Goal: Transaction & Acquisition: Purchase product/service

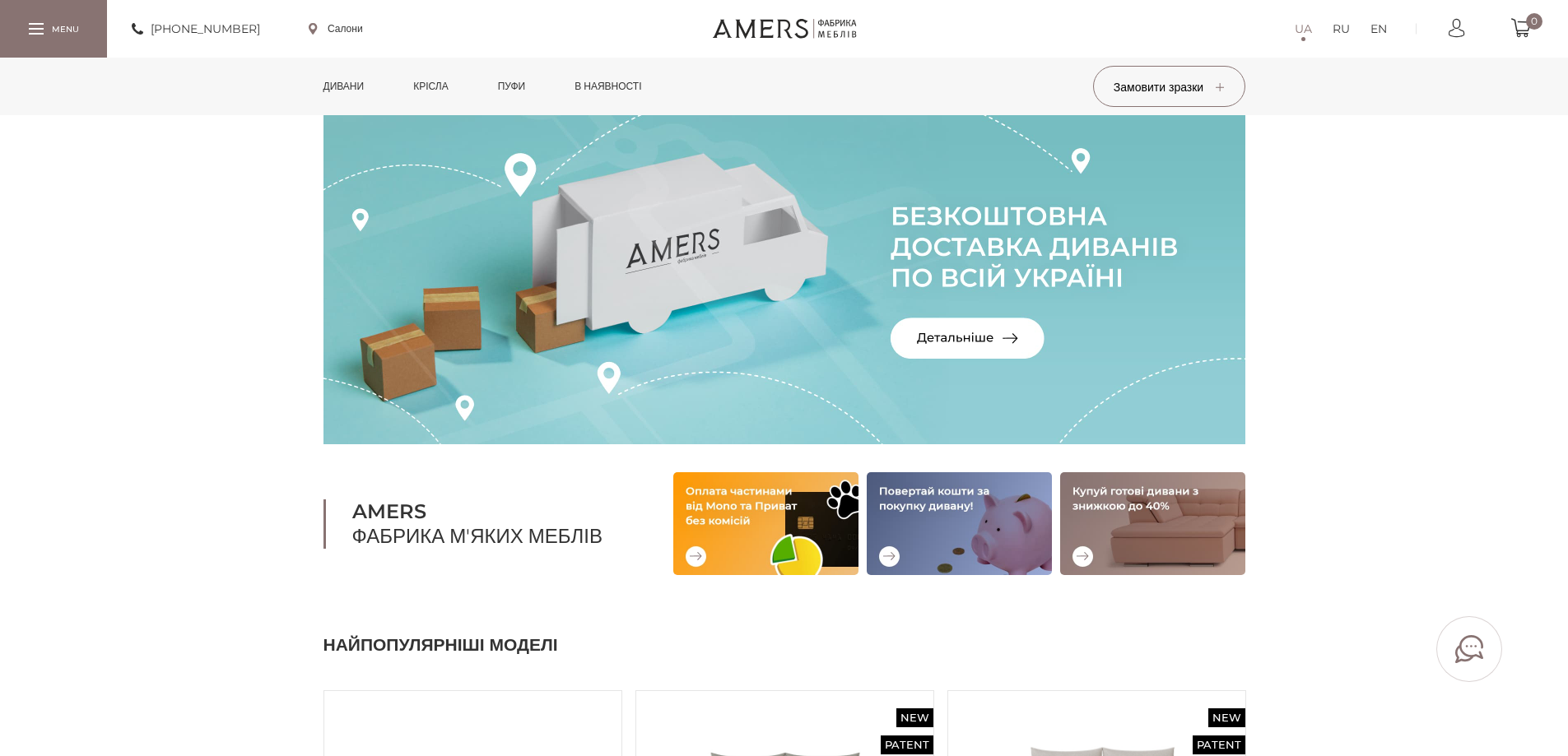
click at [329, 99] on link "Дивани" at bounding box center [344, 87] width 66 height 58
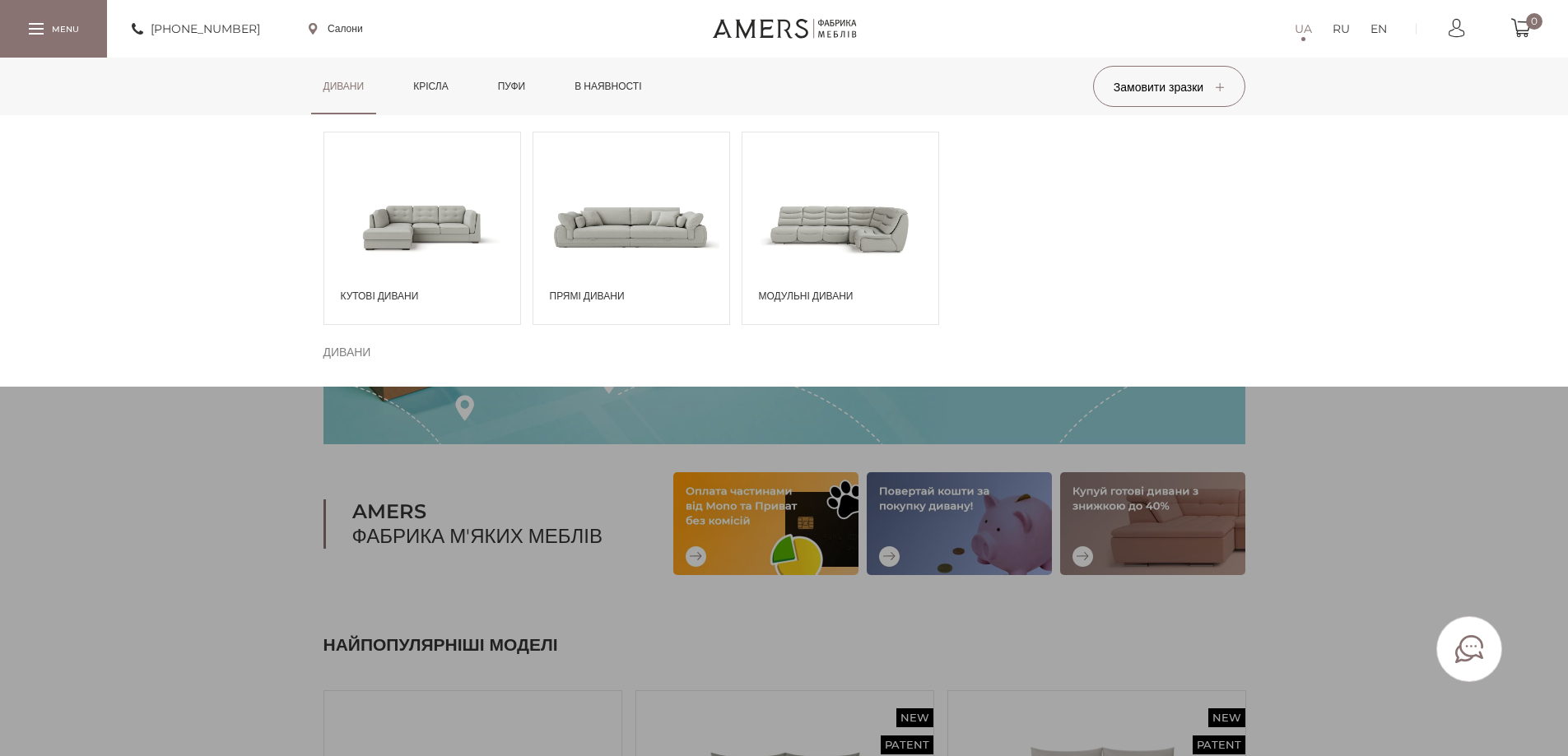
click at [655, 273] on span at bounding box center [632, 227] width 196 height 115
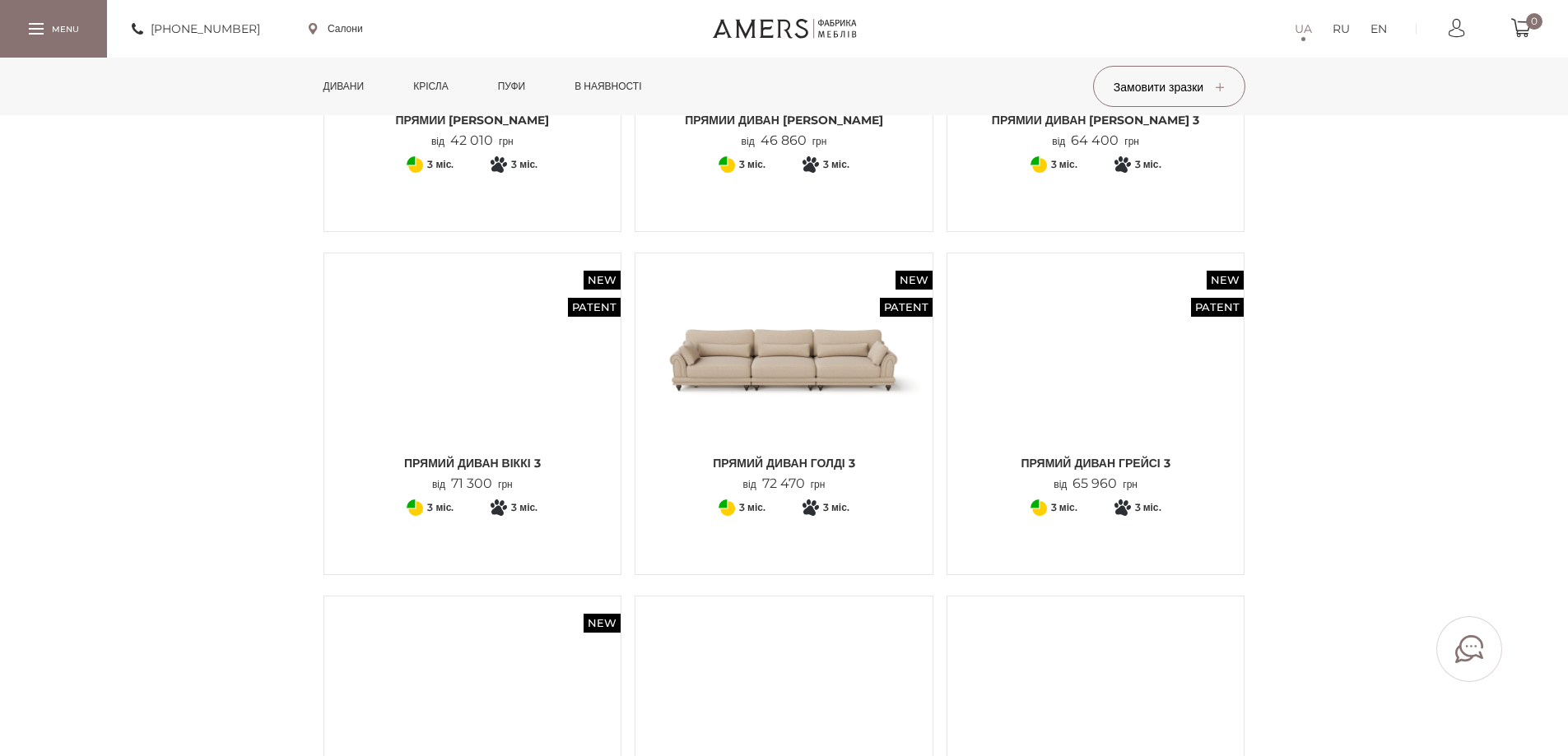
scroll to position [1399, 0]
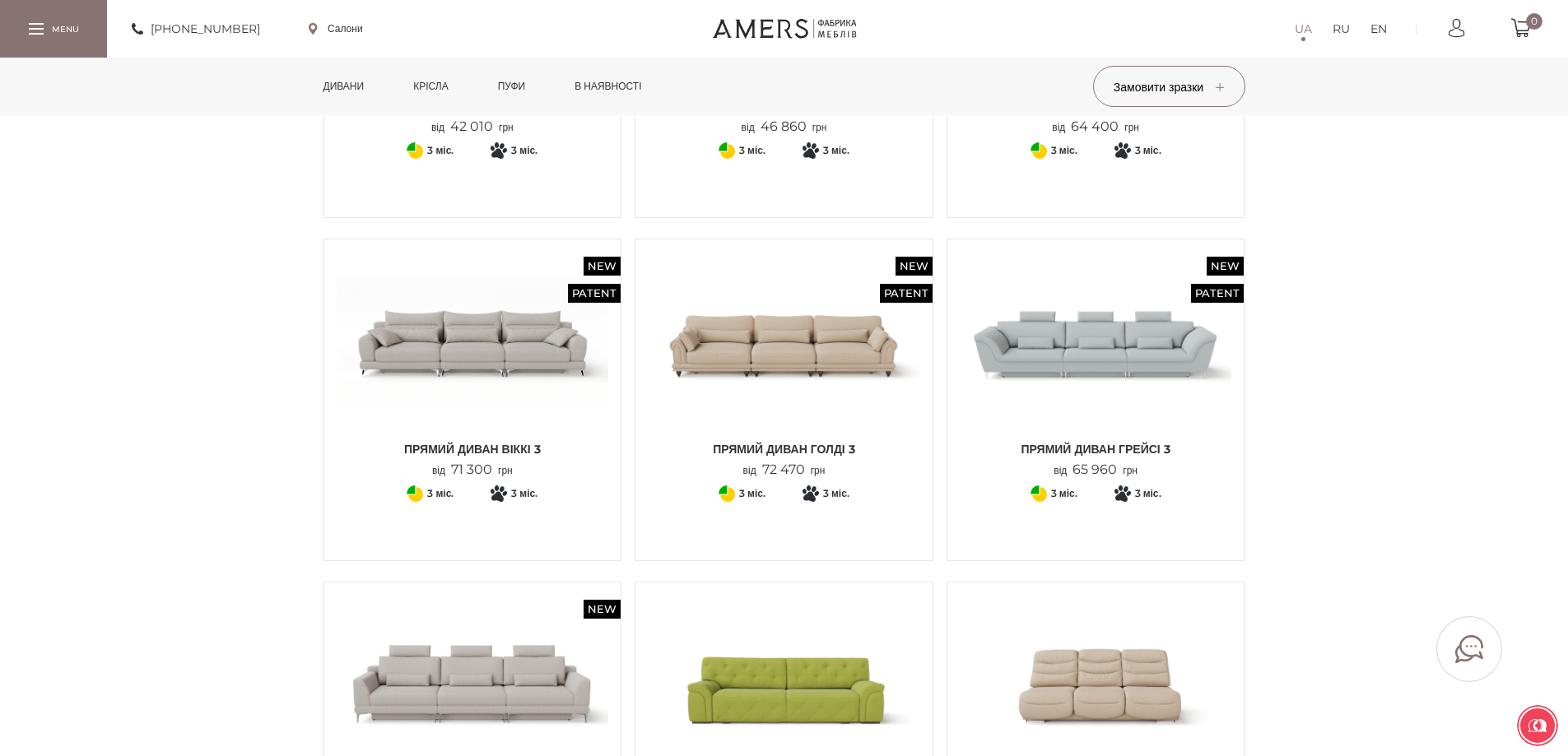
click at [523, 326] on img at bounding box center [473, 342] width 272 height 181
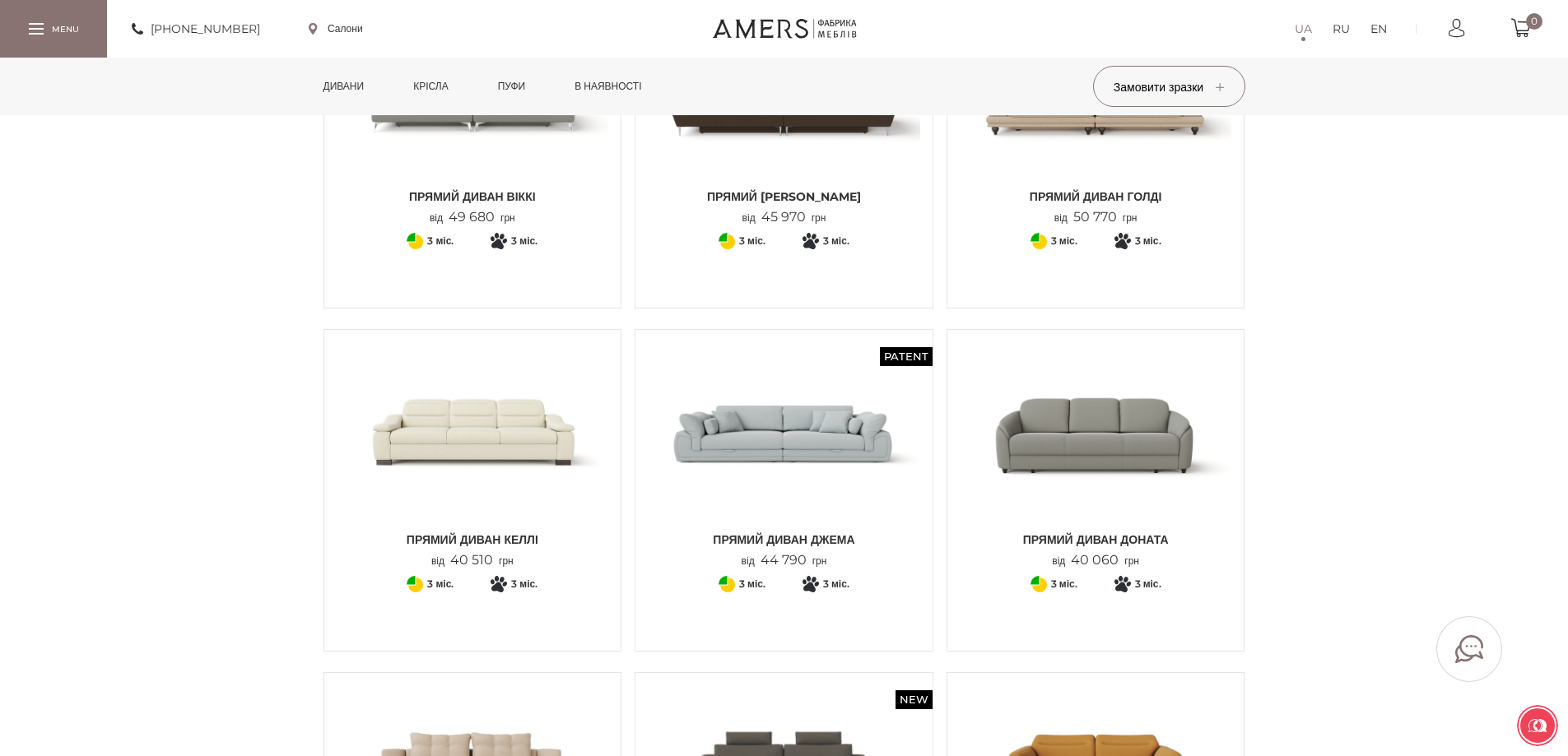
scroll to position [82, 0]
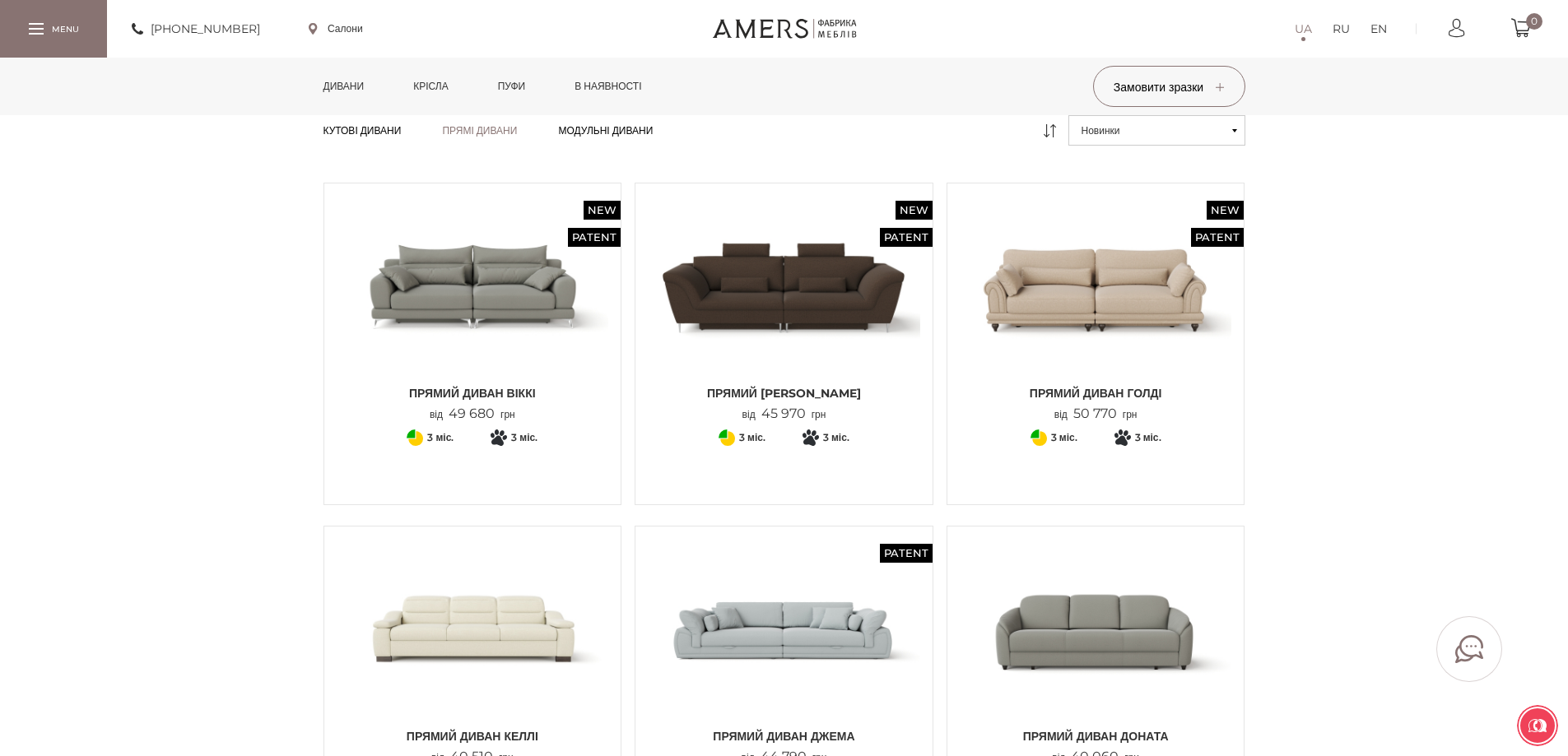
click at [469, 313] on img at bounding box center [473, 287] width 272 height 181
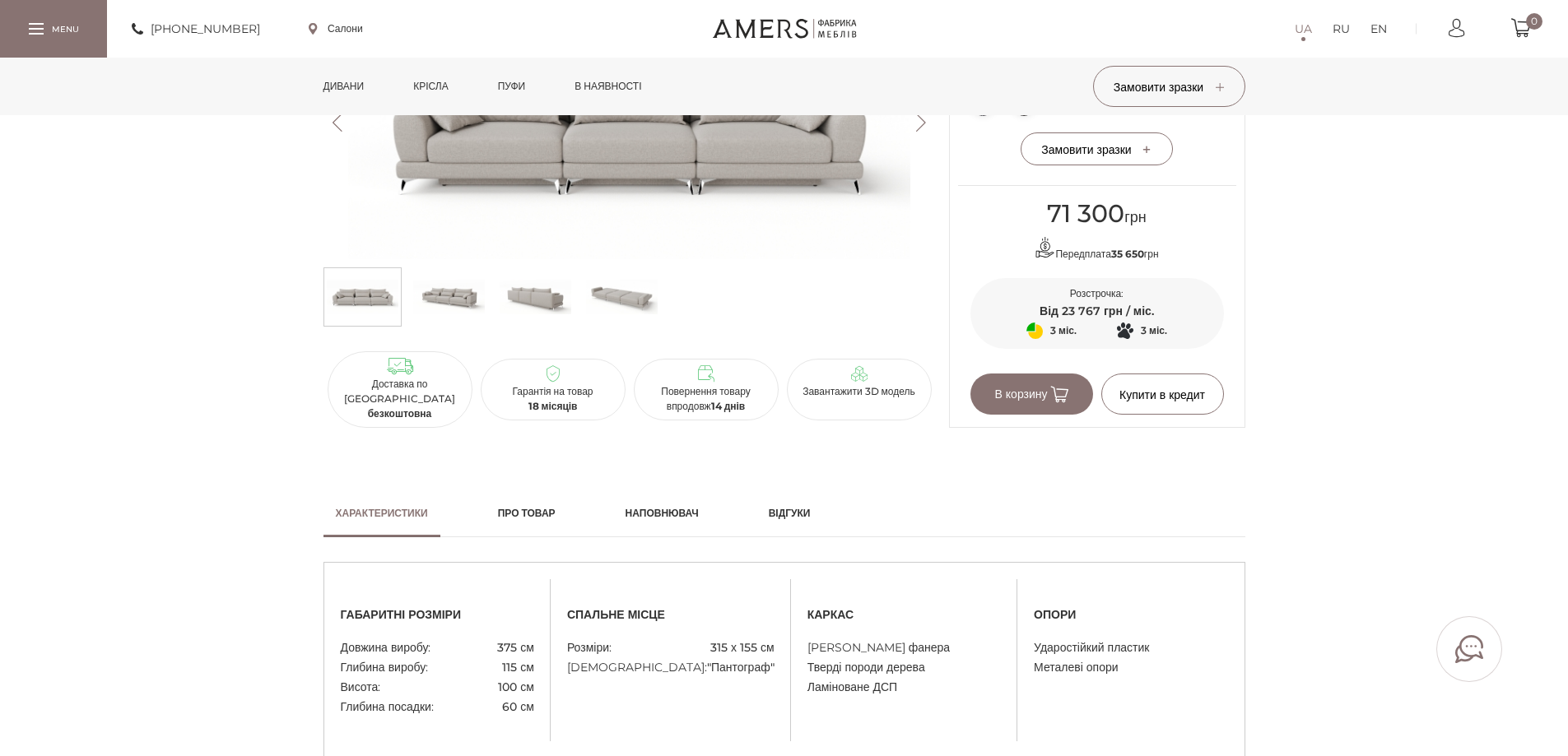
scroll to position [165, 0]
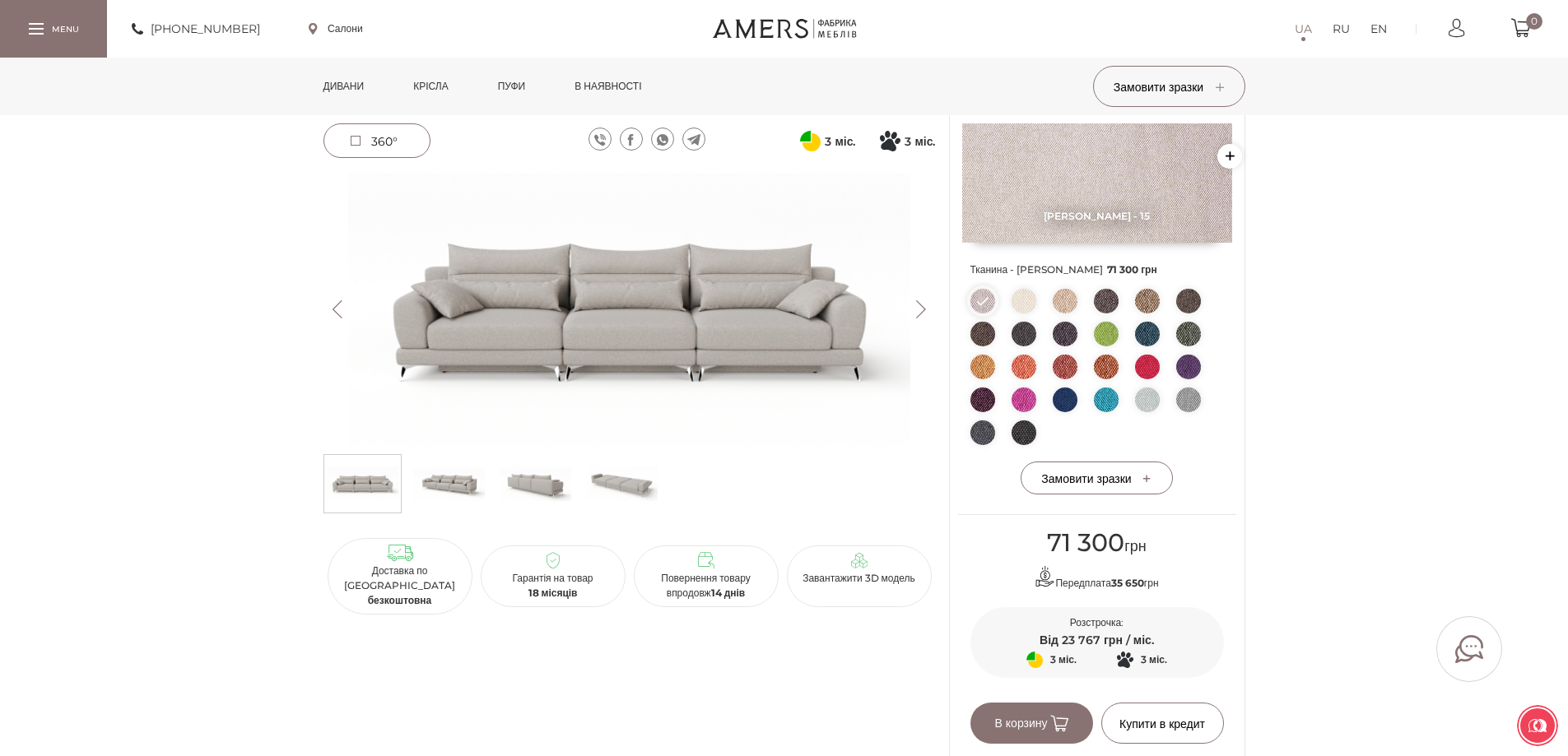
click at [659, 329] on img at bounding box center [629, 309] width 613 height 273
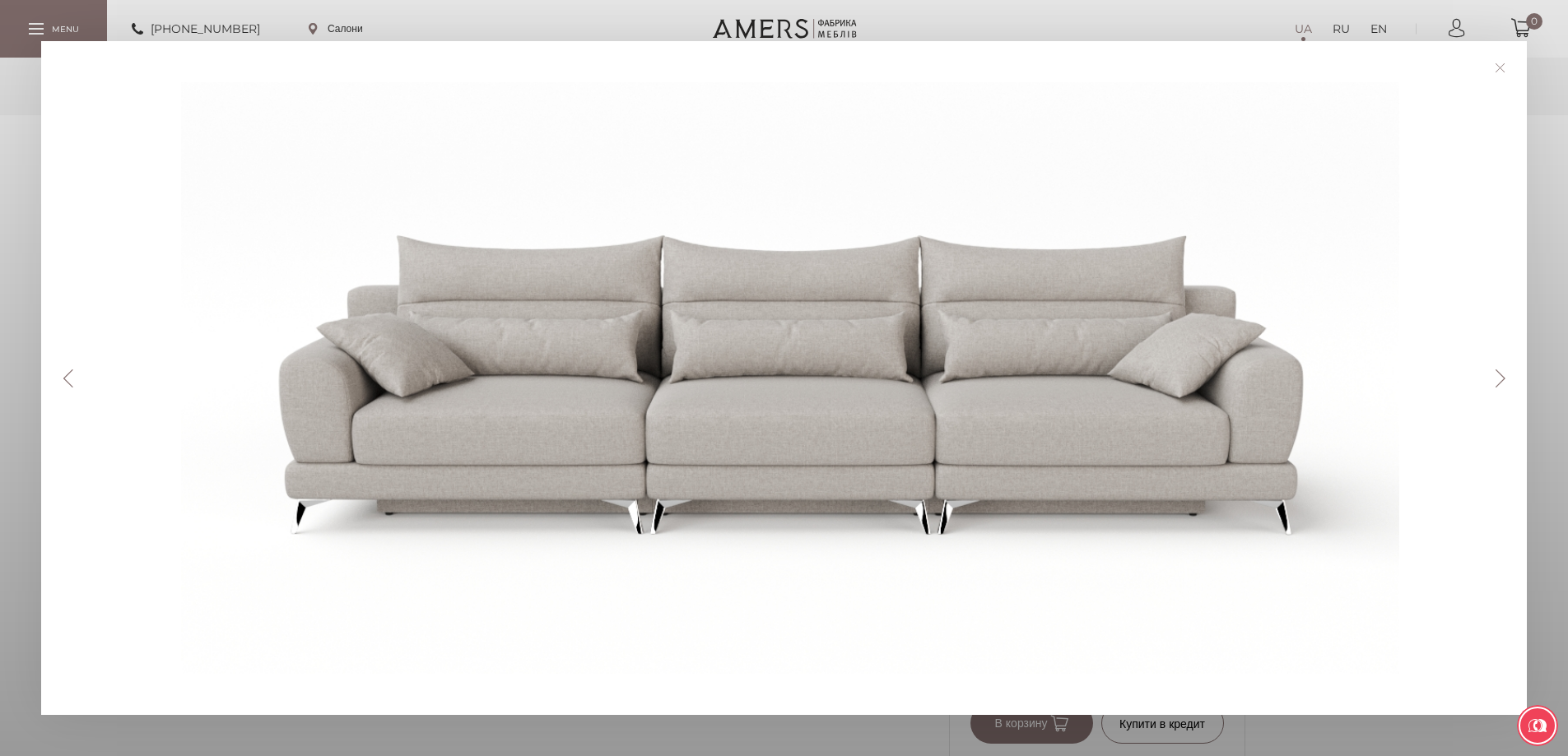
click at [1508, 79] on link at bounding box center [1500, 68] width 26 height 26
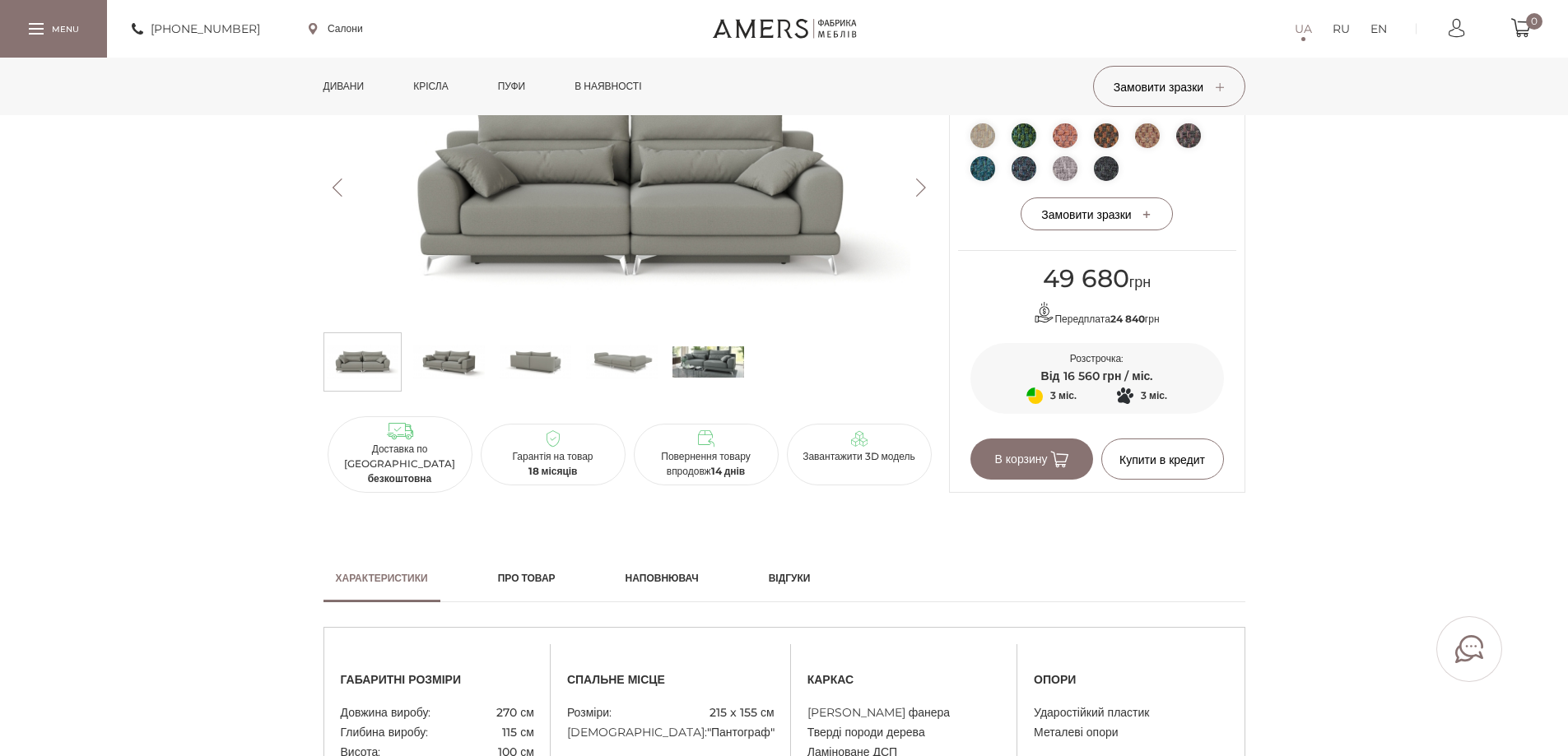
scroll to position [740, 0]
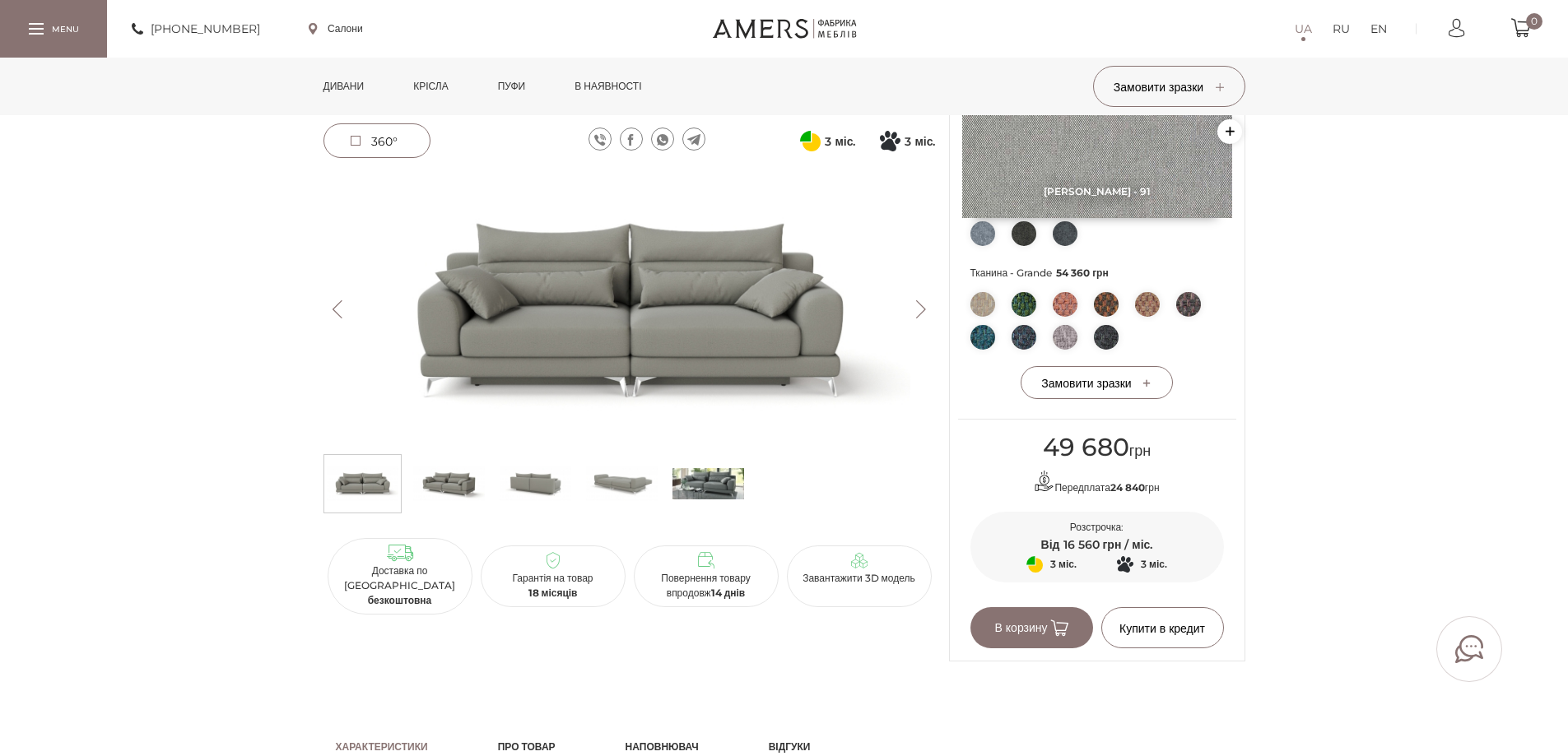
click at [624, 371] on img at bounding box center [629, 309] width 613 height 273
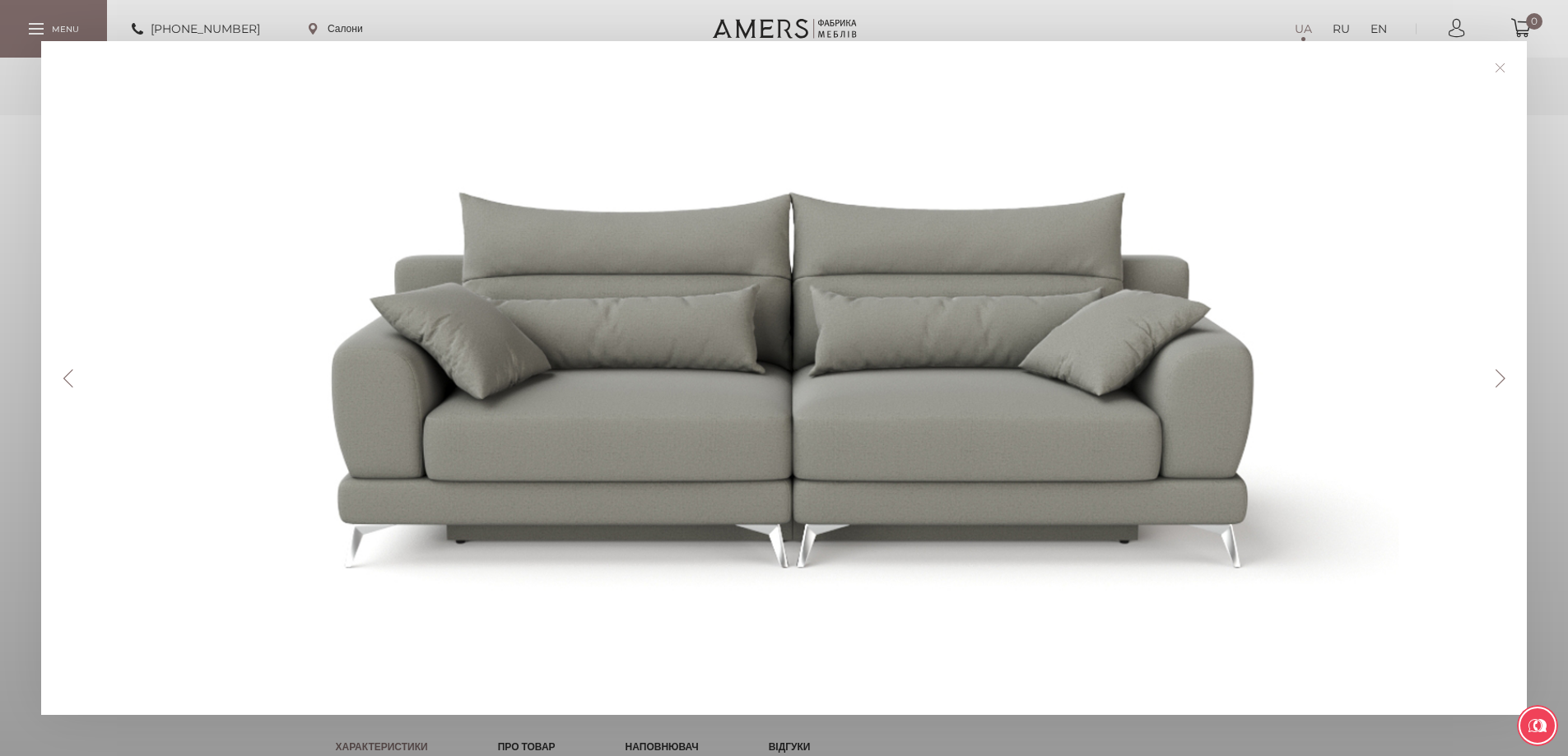
click at [1514, 384] on button "Next" at bounding box center [1500, 378] width 29 height 18
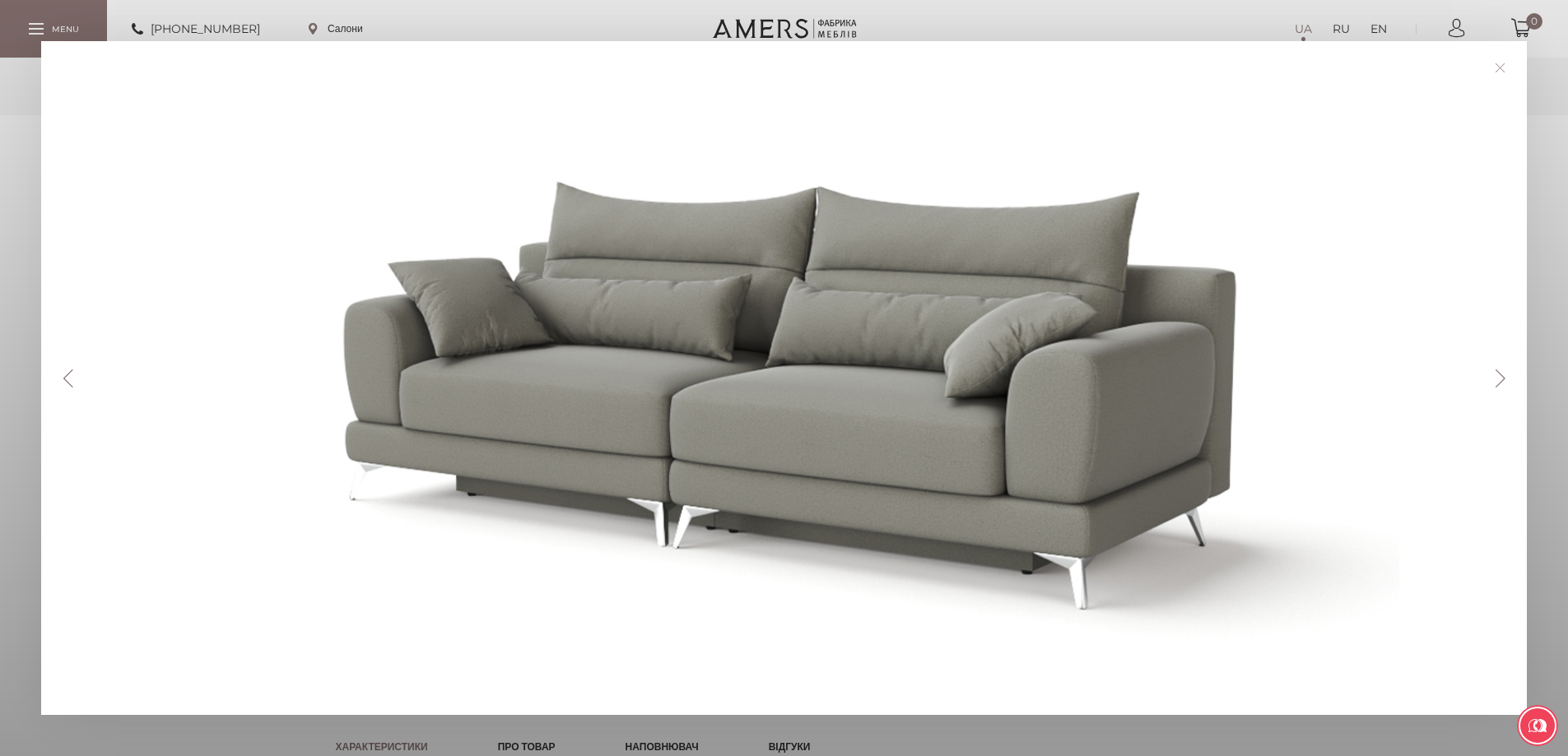
click at [1510, 384] on button "Next" at bounding box center [1500, 378] width 29 height 18
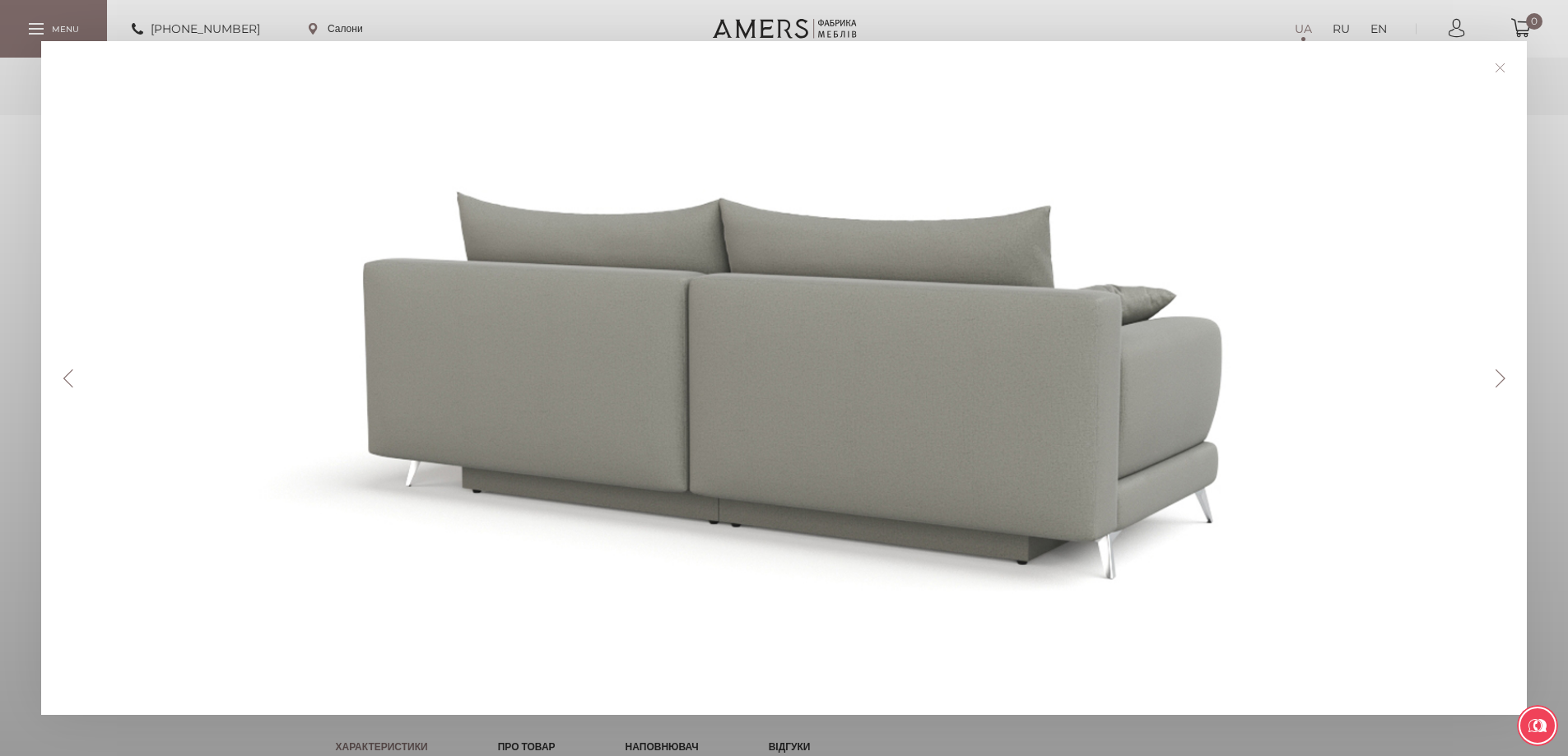
click at [1510, 384] on button "Next" at bounding box center [1500, 378] width 29 height 18
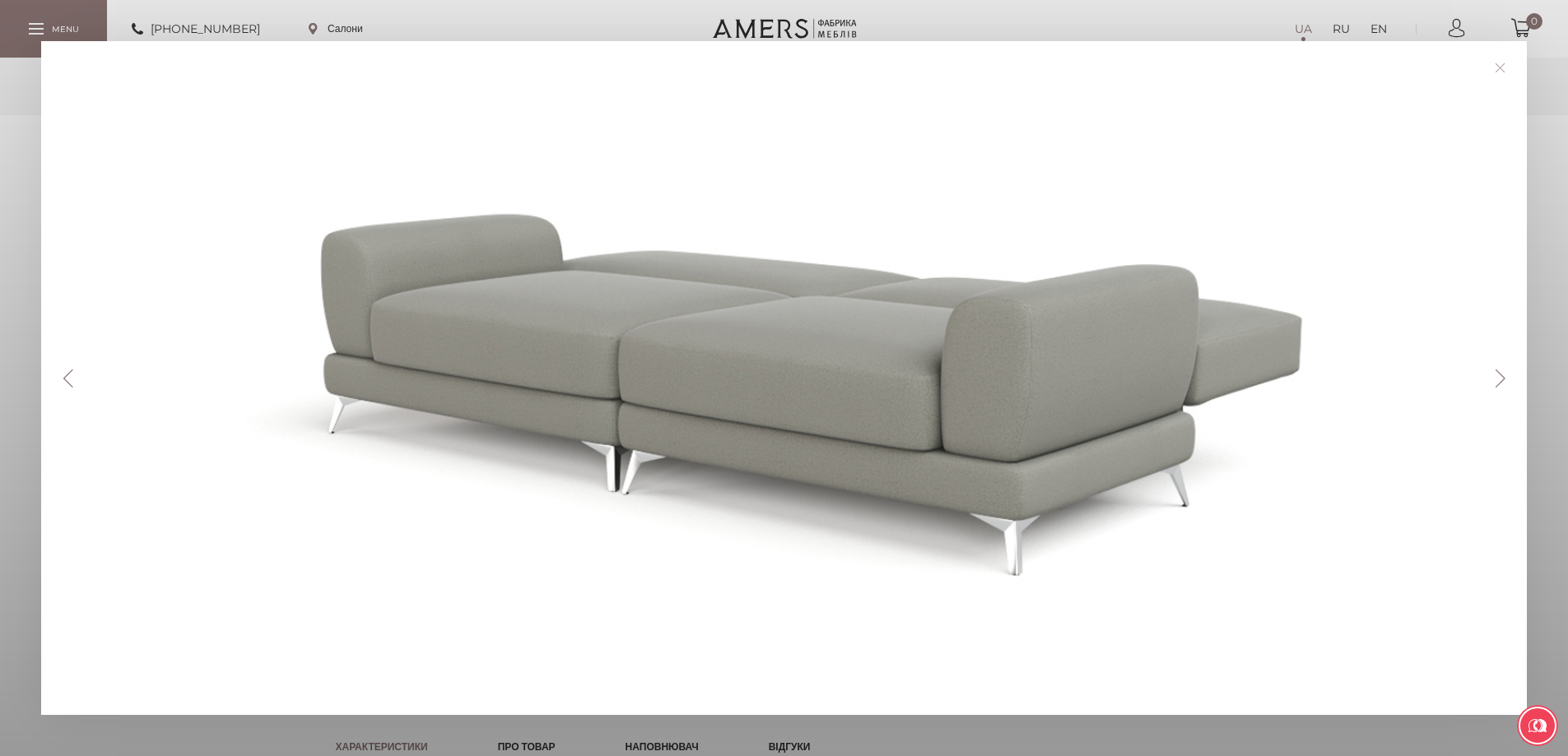
click at [1510, 384] on button "Next" at bounding box center [1500, 378] width 29 height 18
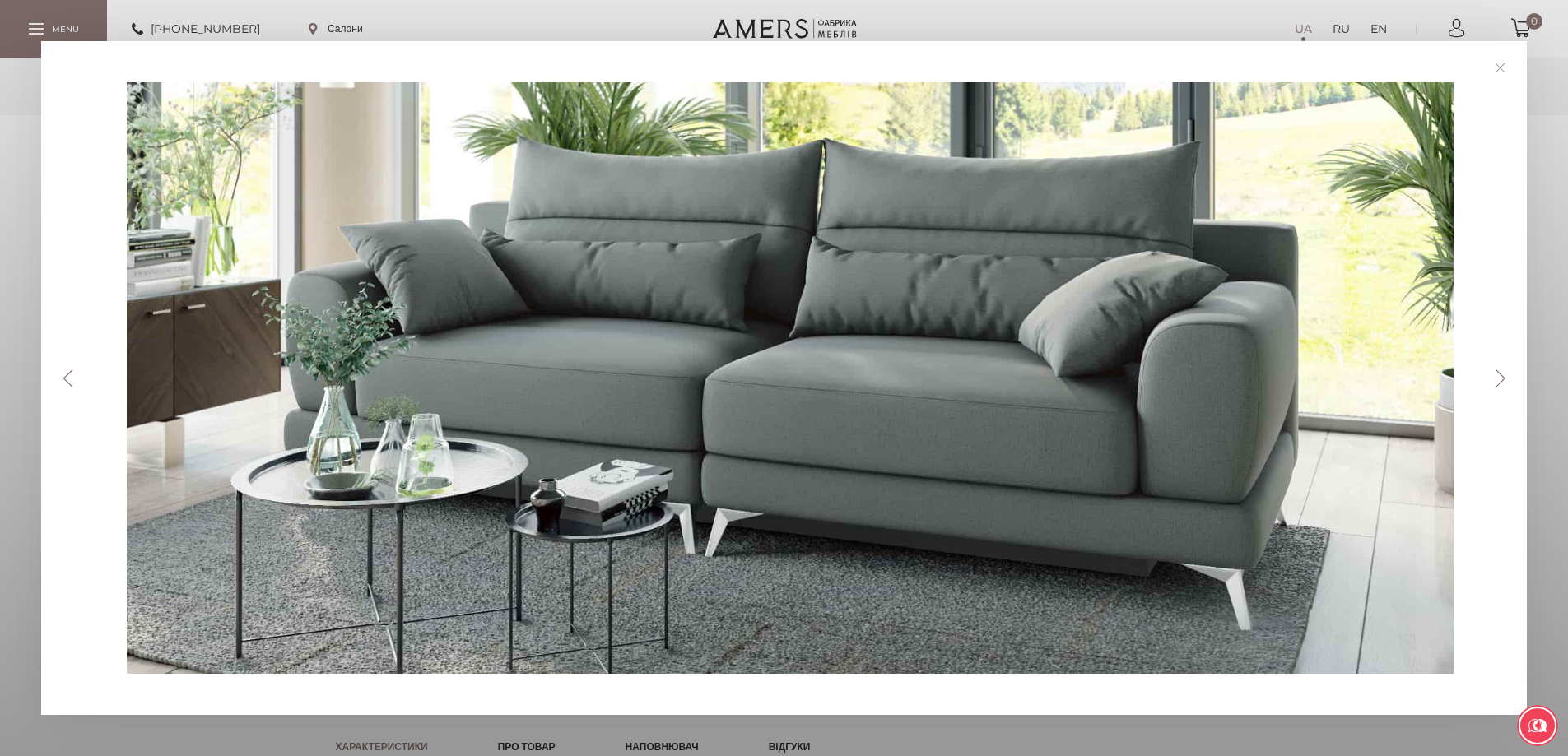
click at [1511, 65] on link at bounding box center [1500, 68] width 26 height 26
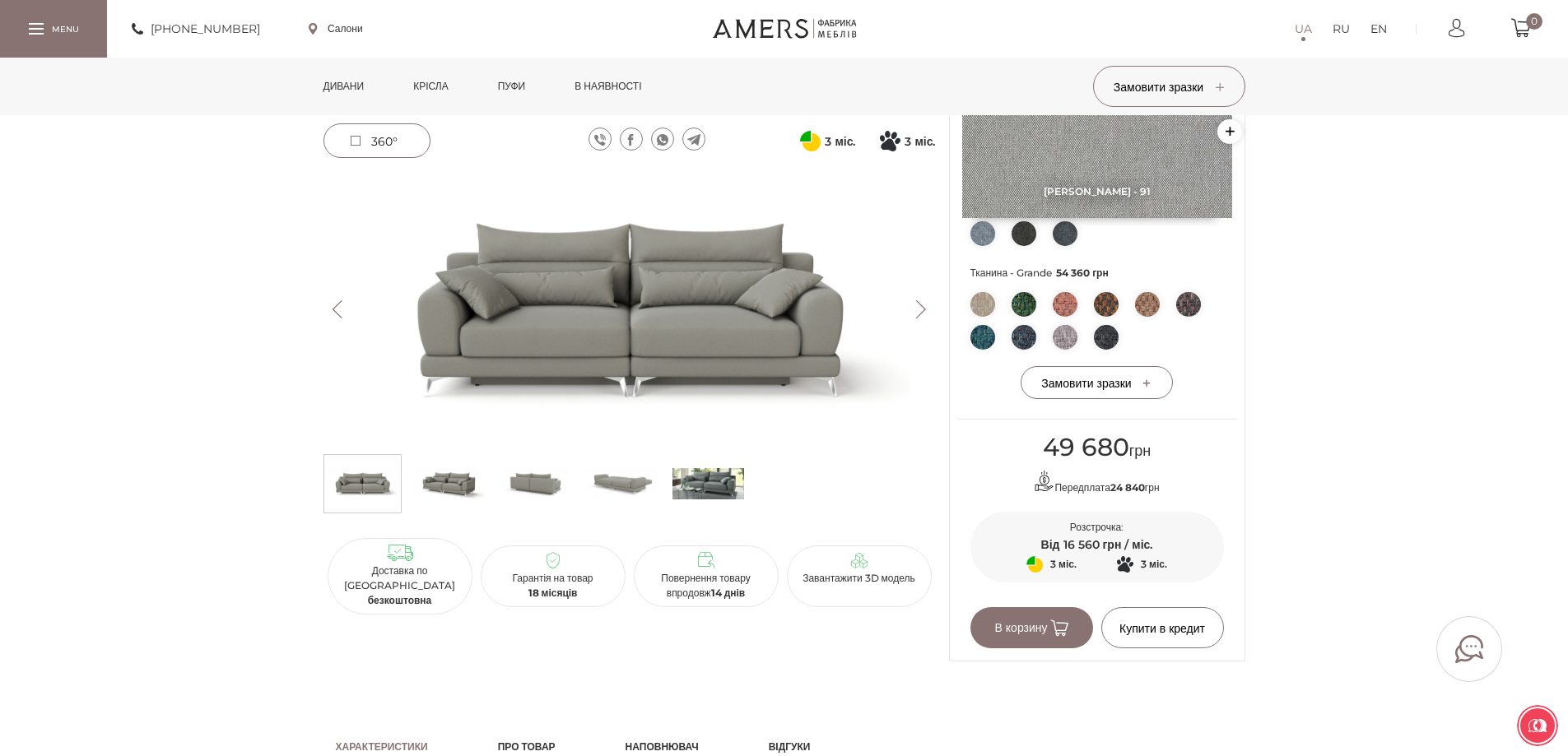
click at [429, 92] on link "Крісла" at bounding box center [431, 87] width 59 height 58
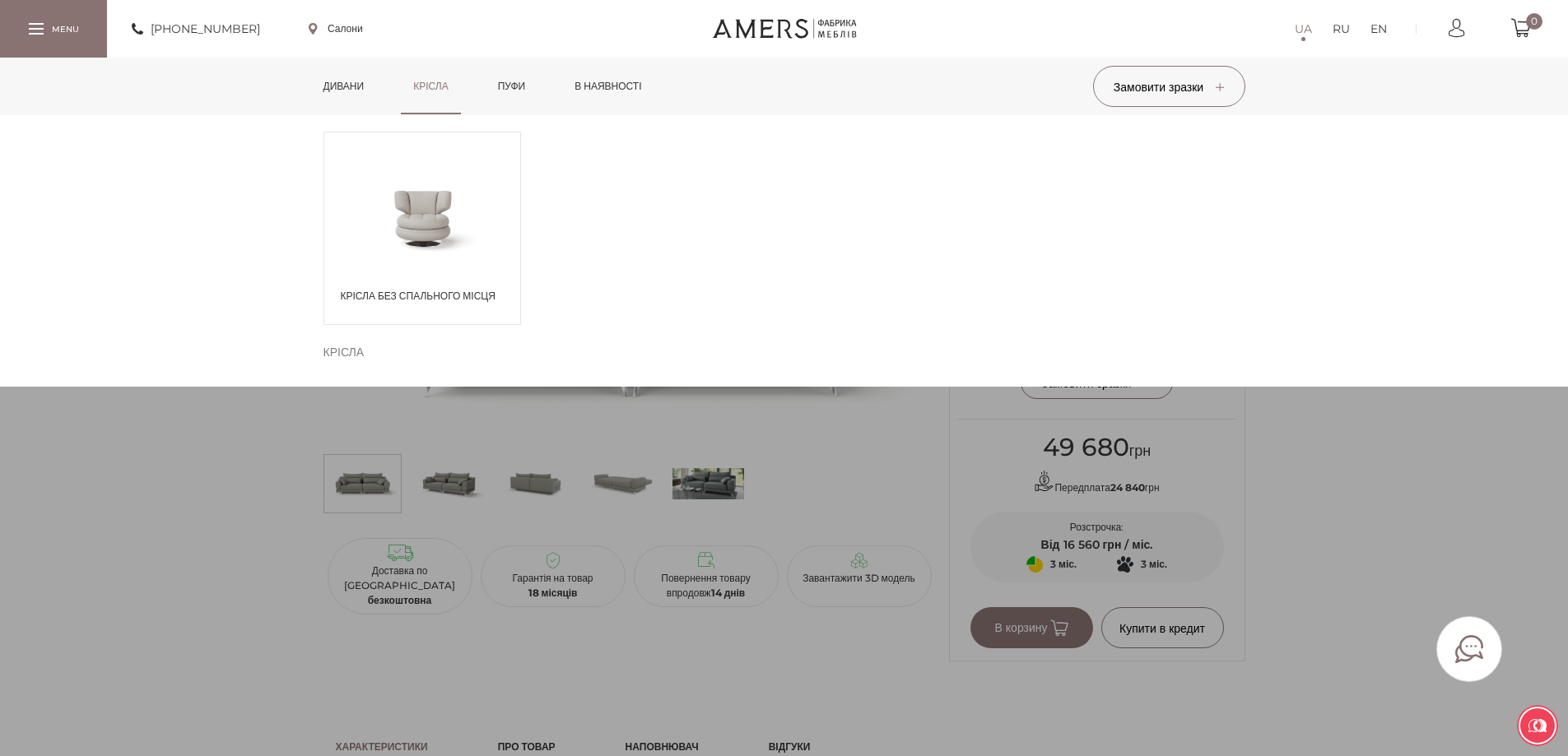
click at [479, 236] on span at bounding box center [422, 218] width 196 height 96
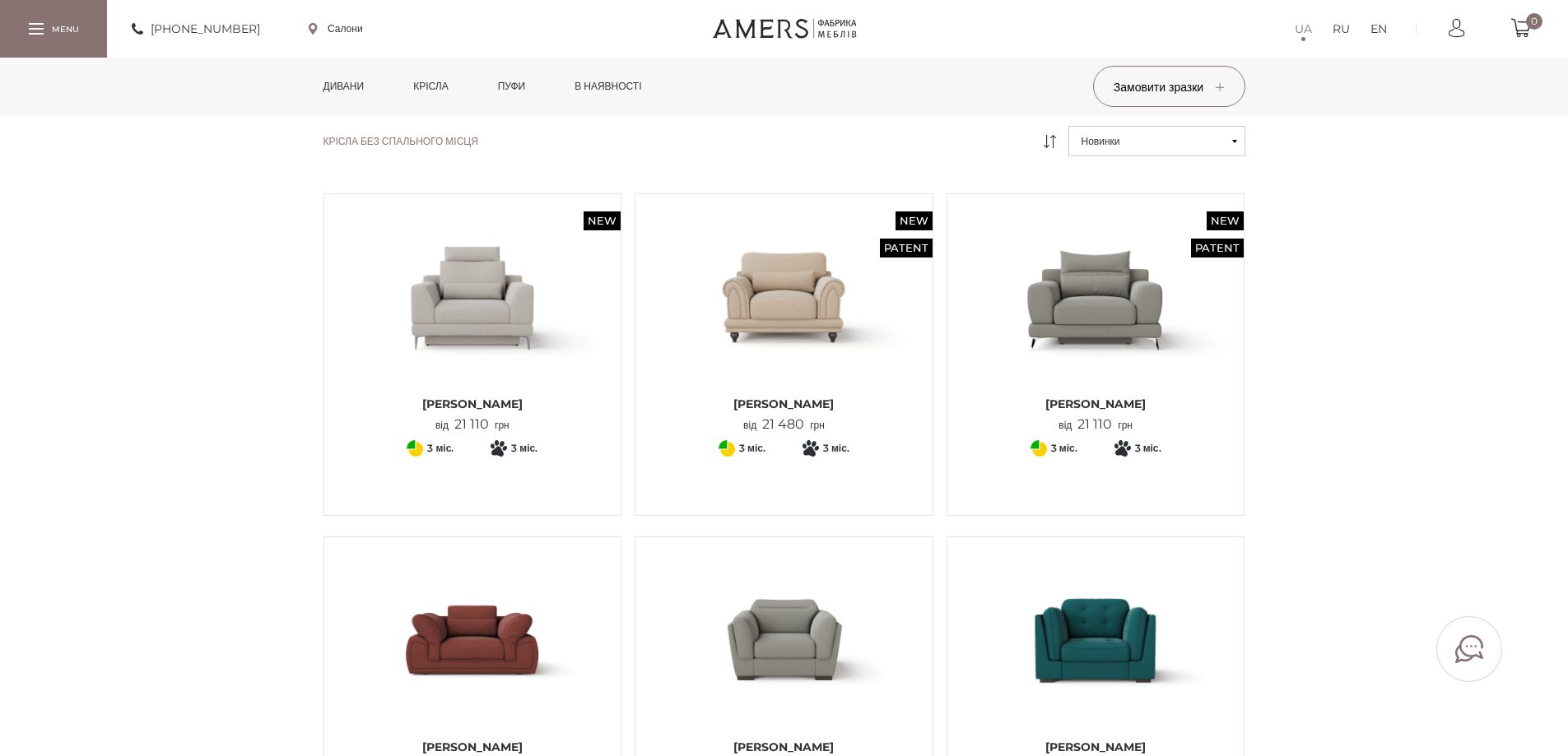
scroll to position [165, 0]
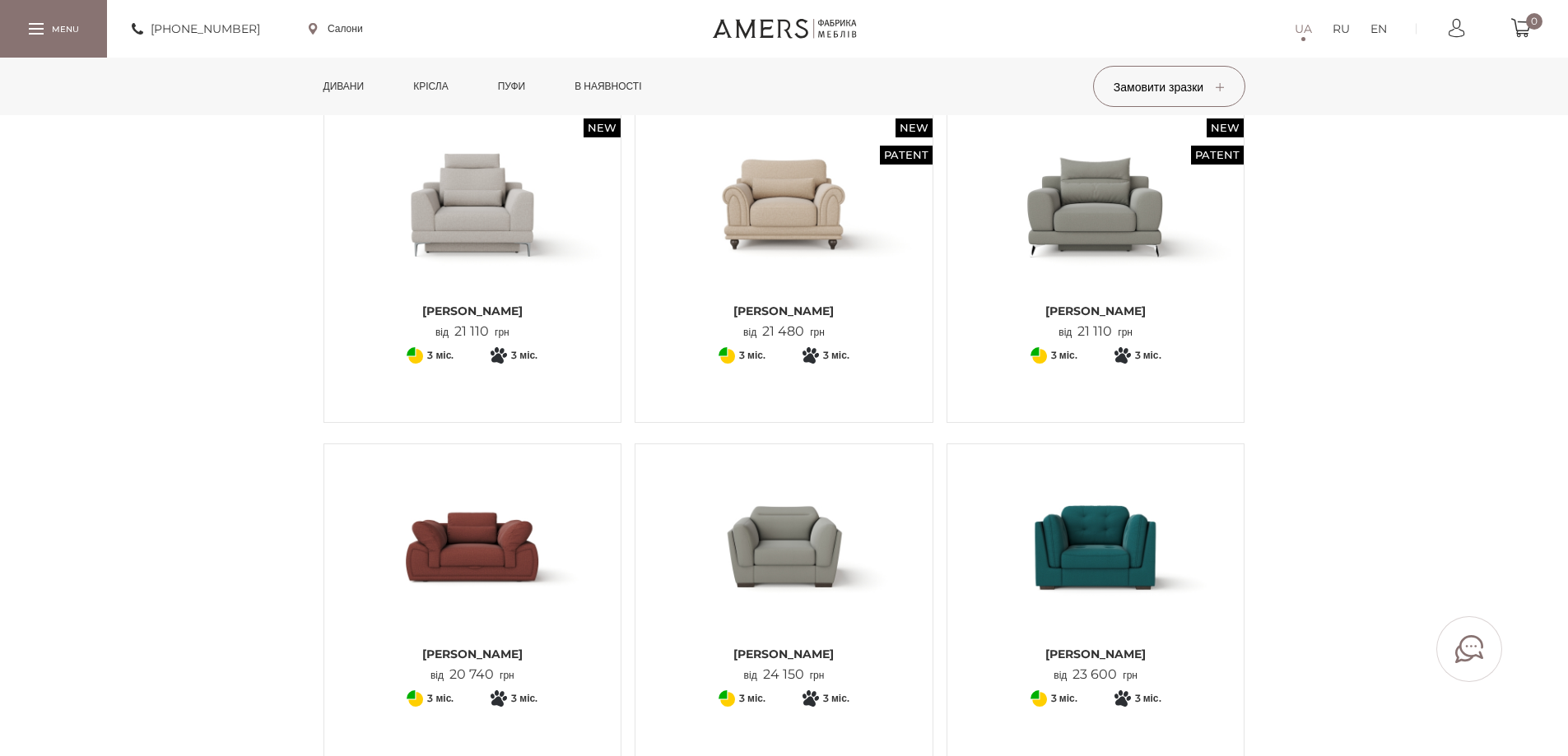
click at [1093, 239] on img at bounding box center [1096, 204] width 272 height 181
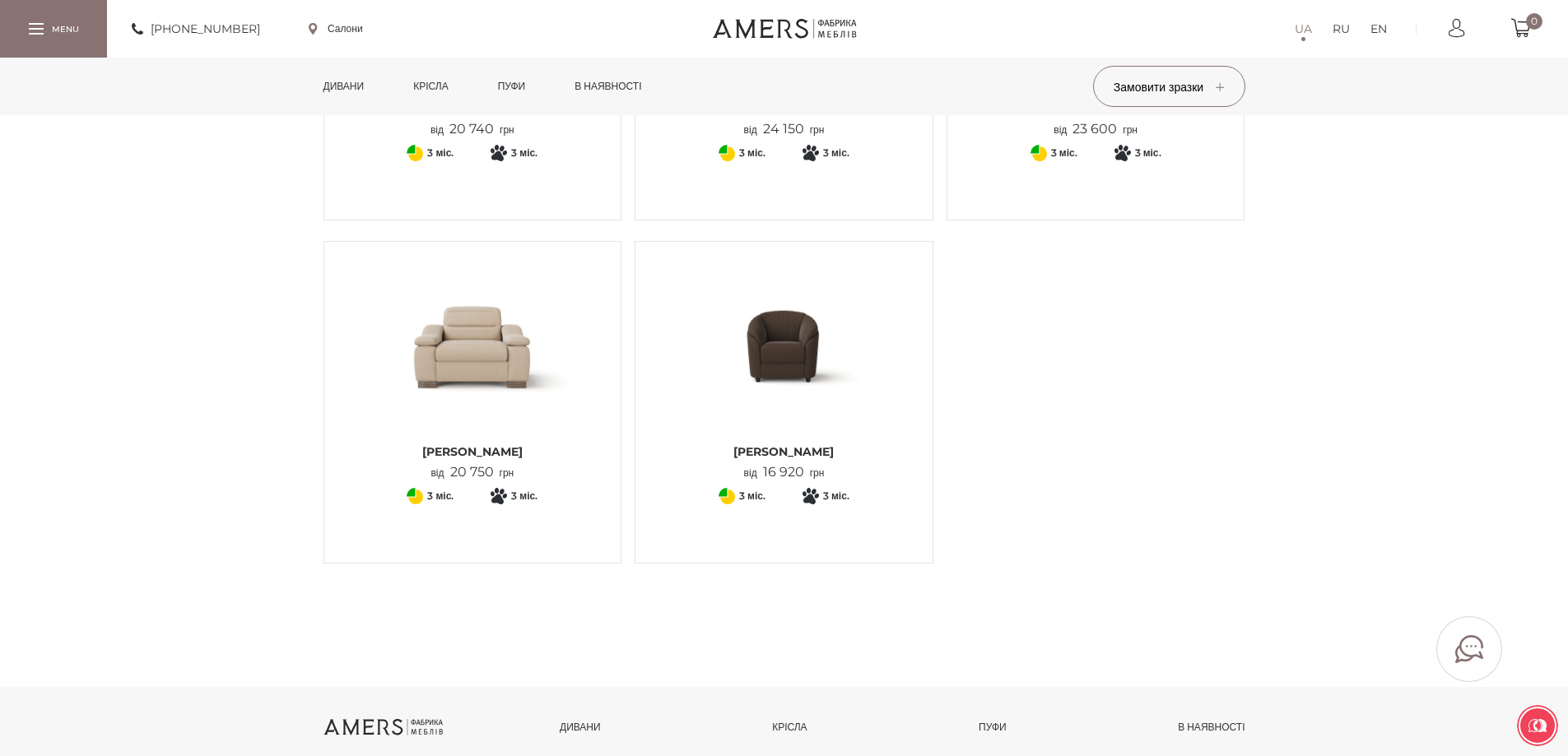
scroll to position [554, 0]
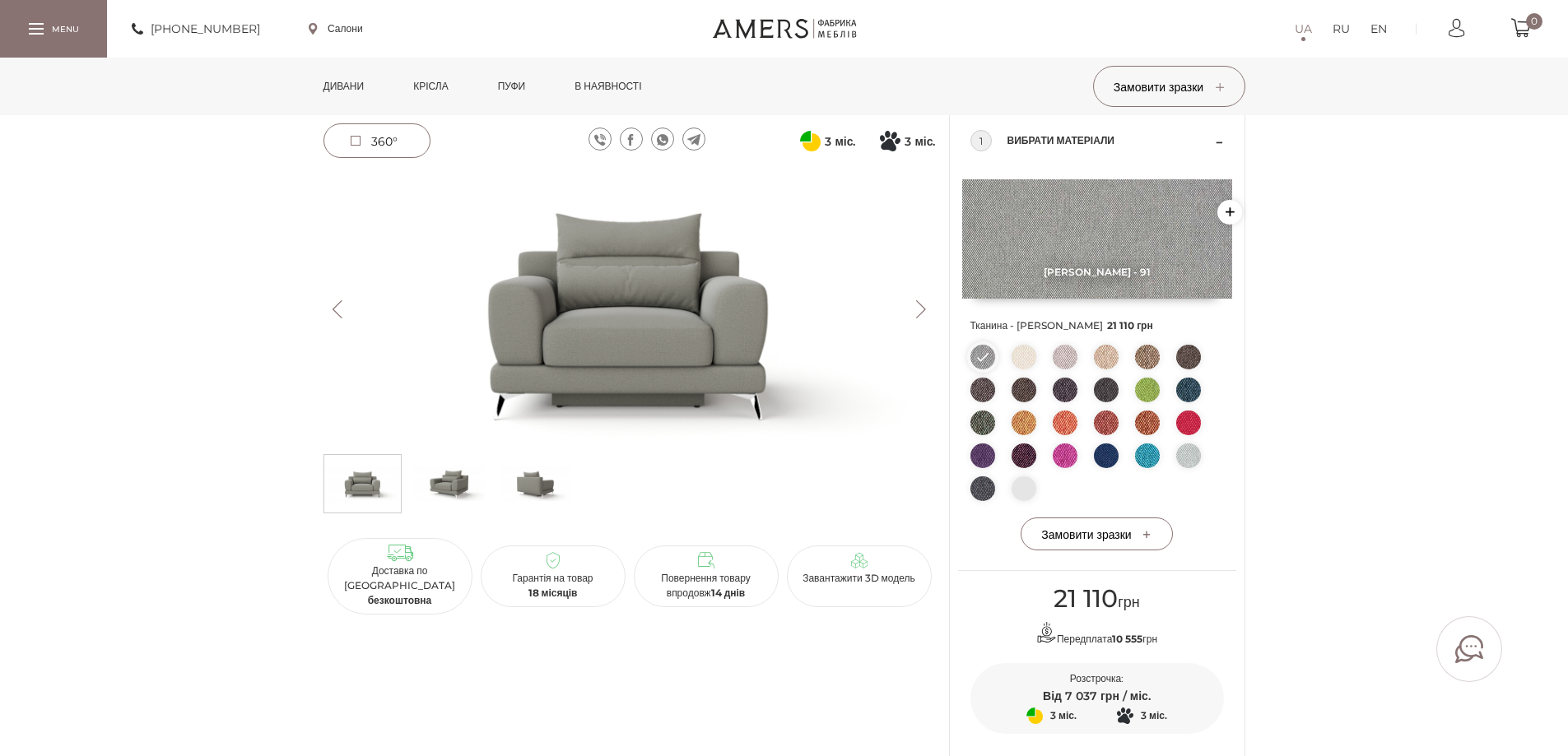
scroll to position [82, 0]
click at [649, 416] on img at bounding box center [629, 309] width 613 height 273
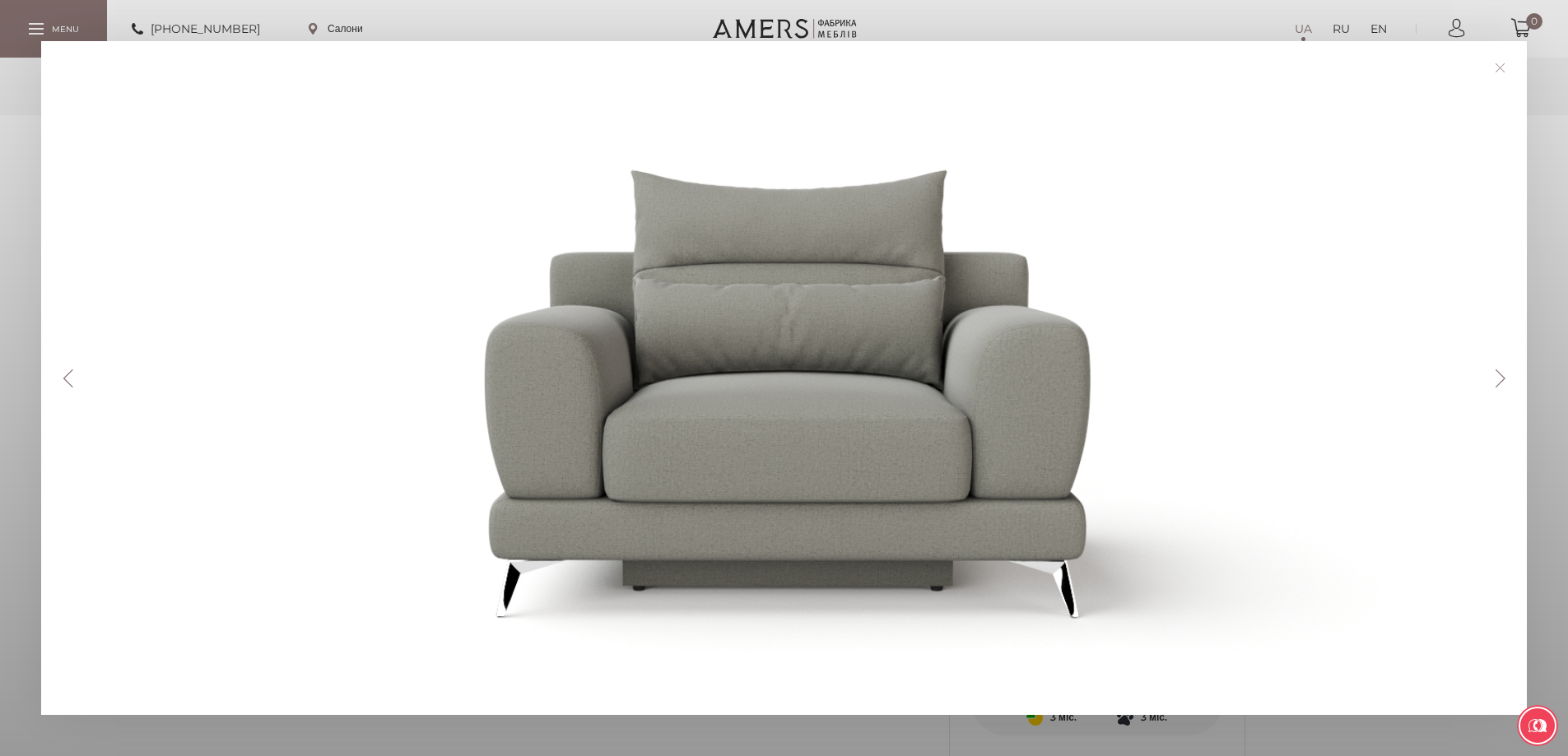
click at [1497, 379] on button "Next" at bounding box center [1500, 378] width 29 height 18
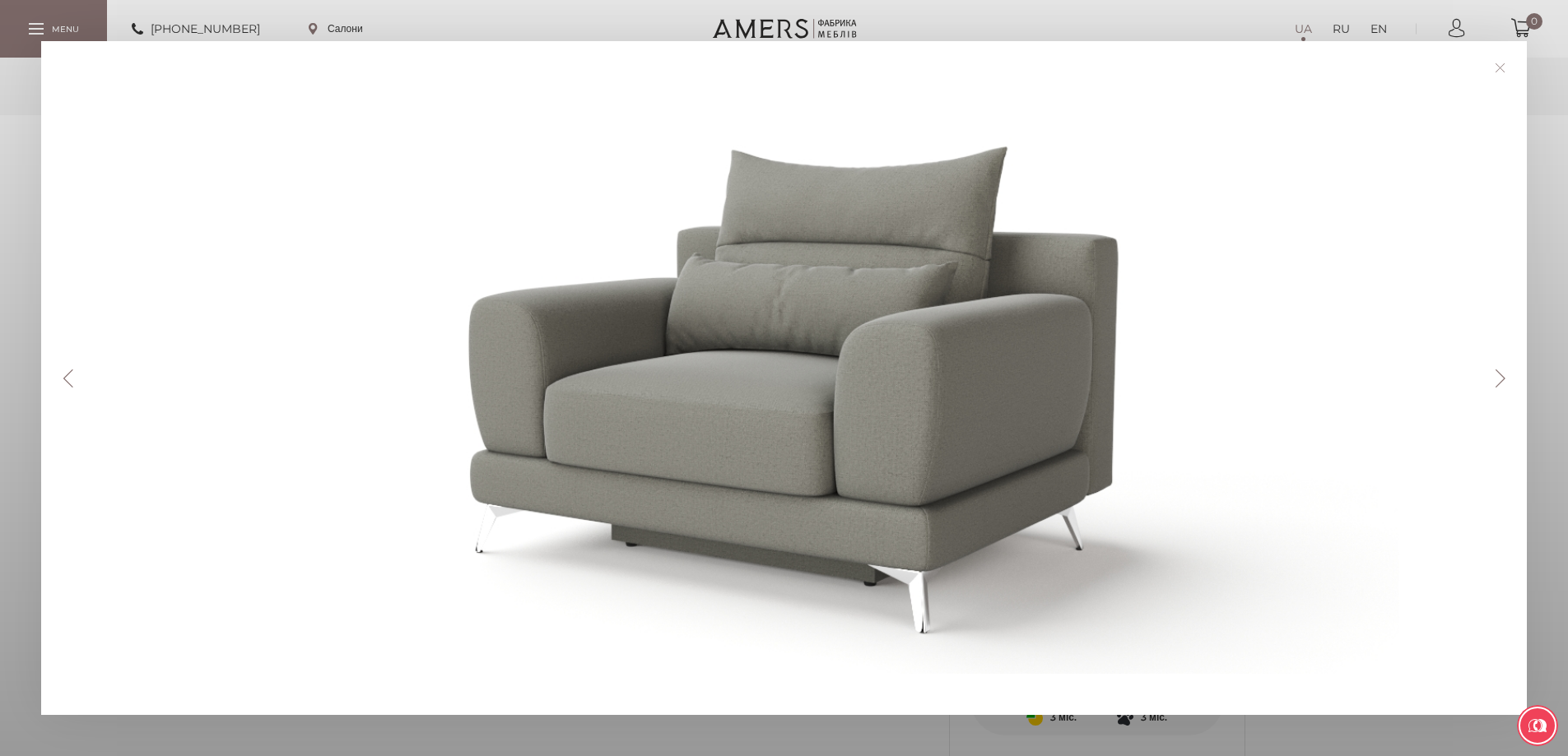
click at [1497, 379] on button "Next" at bounding box center [1500, 378] width 29 height 18
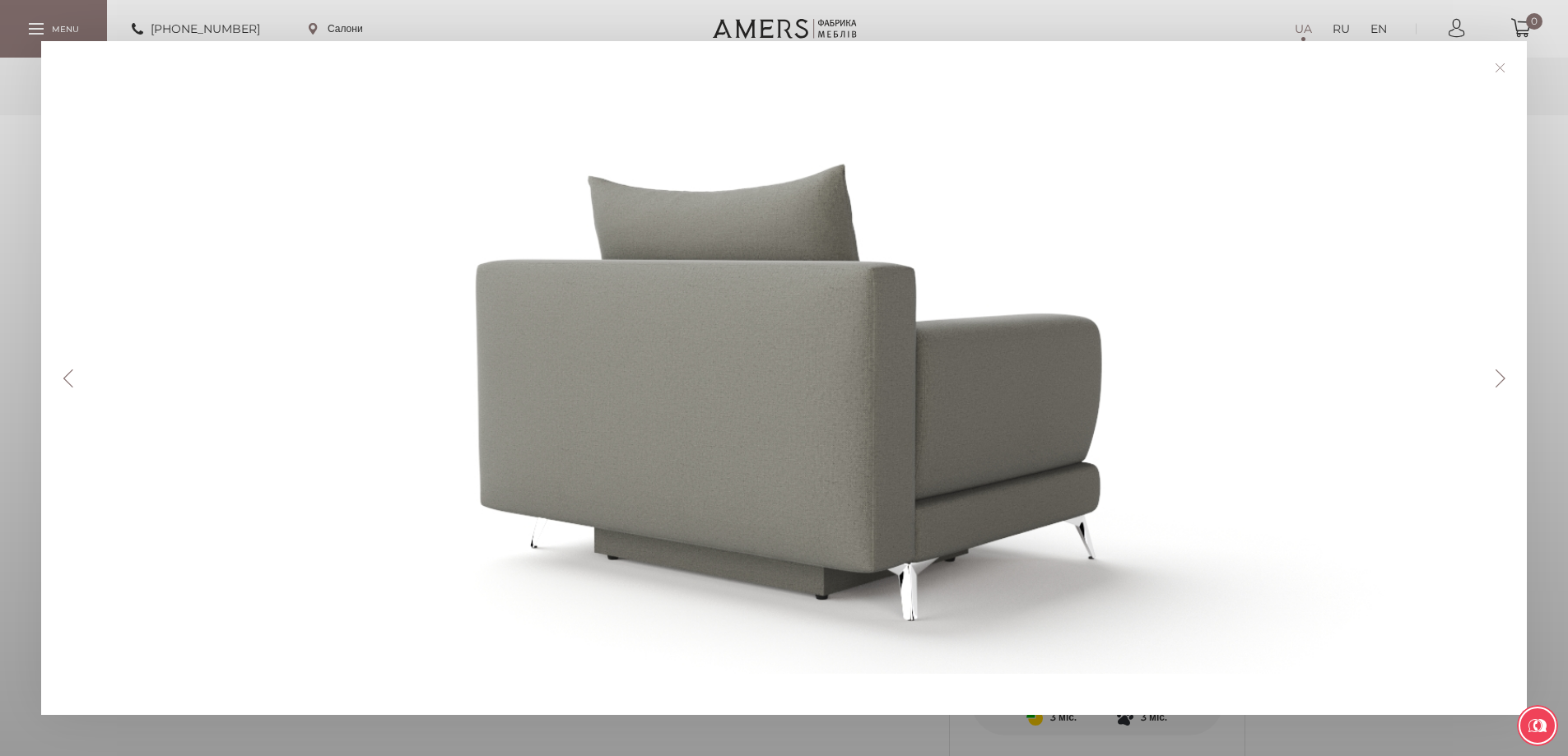
click at [1497, 379] on button "Next" at bounding box center [1500, 378] width 29 height 18
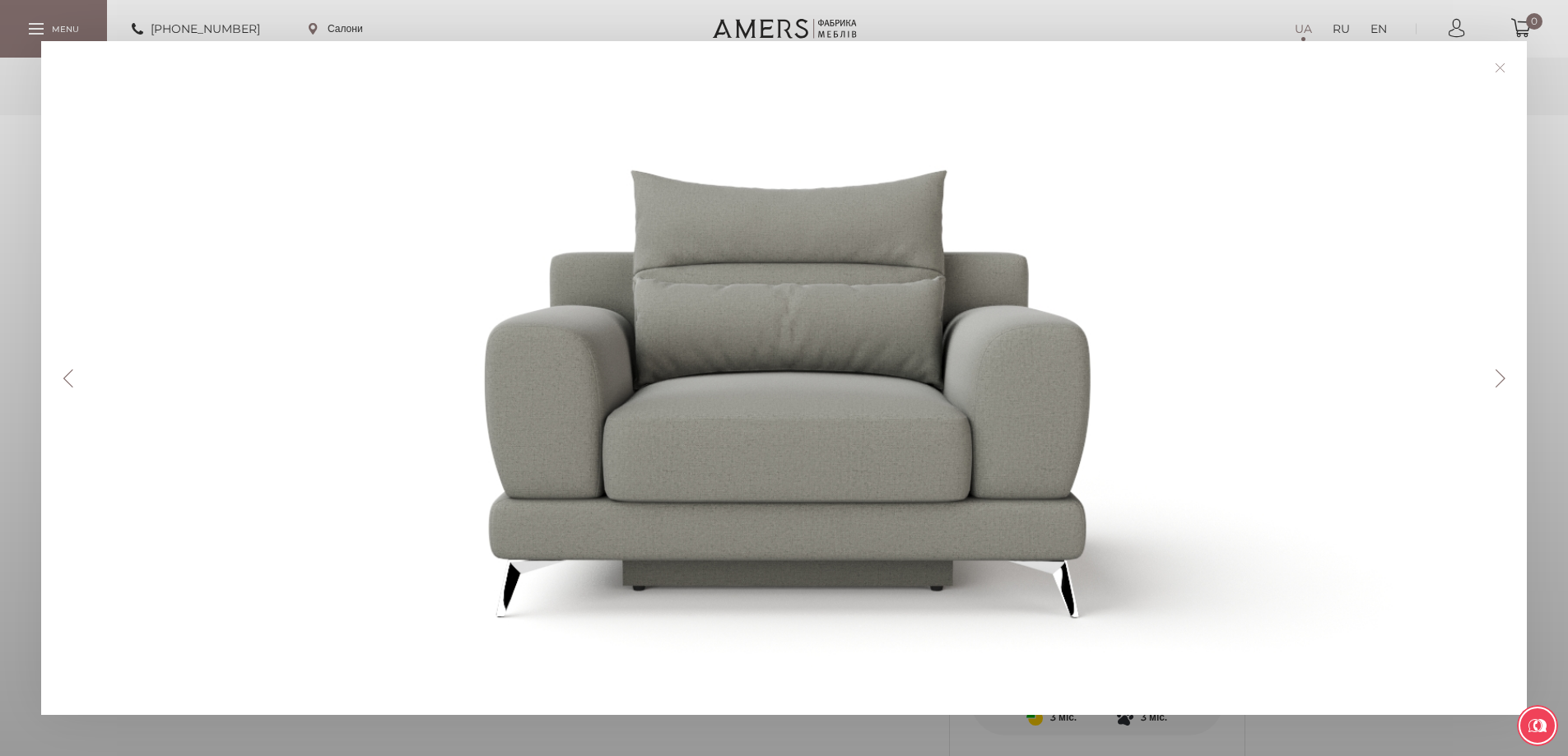
click at [1497, 379] on button "Next" at bounding box center [1500, 378] width 29 height 18
